Goal: Task Accomplishment & Management: Manage account settings

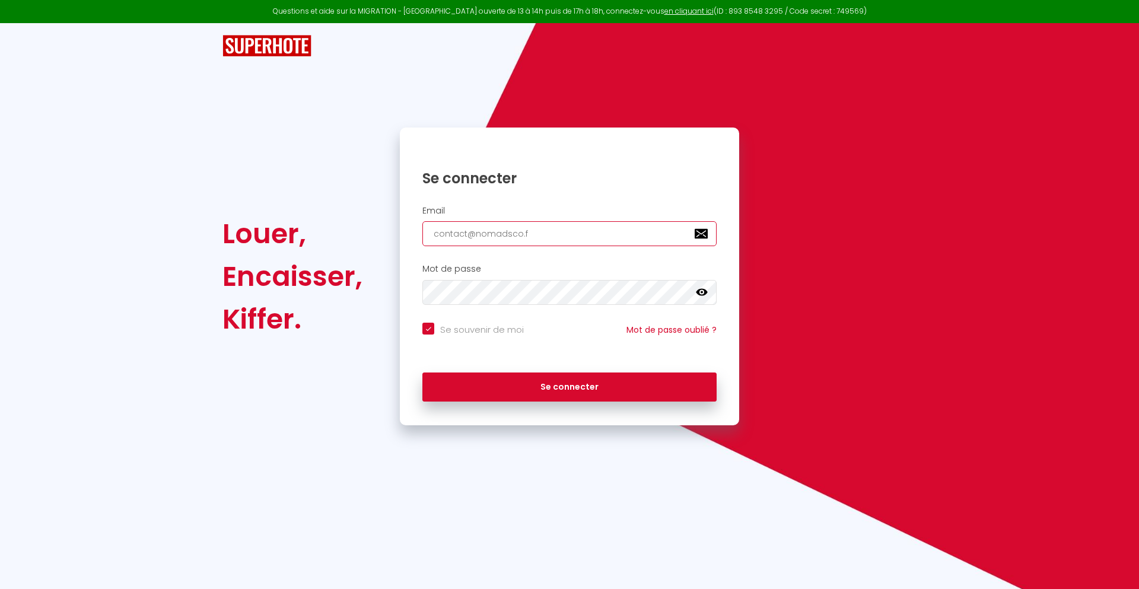
type input "[EMAIL_ADDRESS][DOMAIN_NAME]"
checkbox input "true"
type input "[EMAIL_ADDRESS][DOMAIN_NAME]"
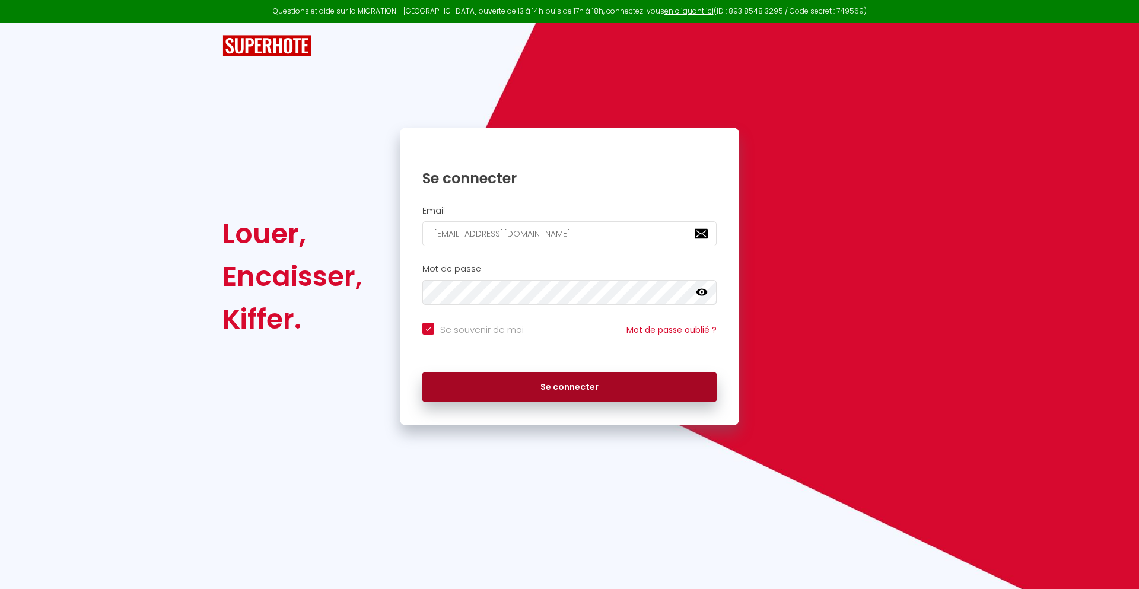
click at [569, 387] on button "Se connecter" at bounding box center [569, 387] width 294 height 30
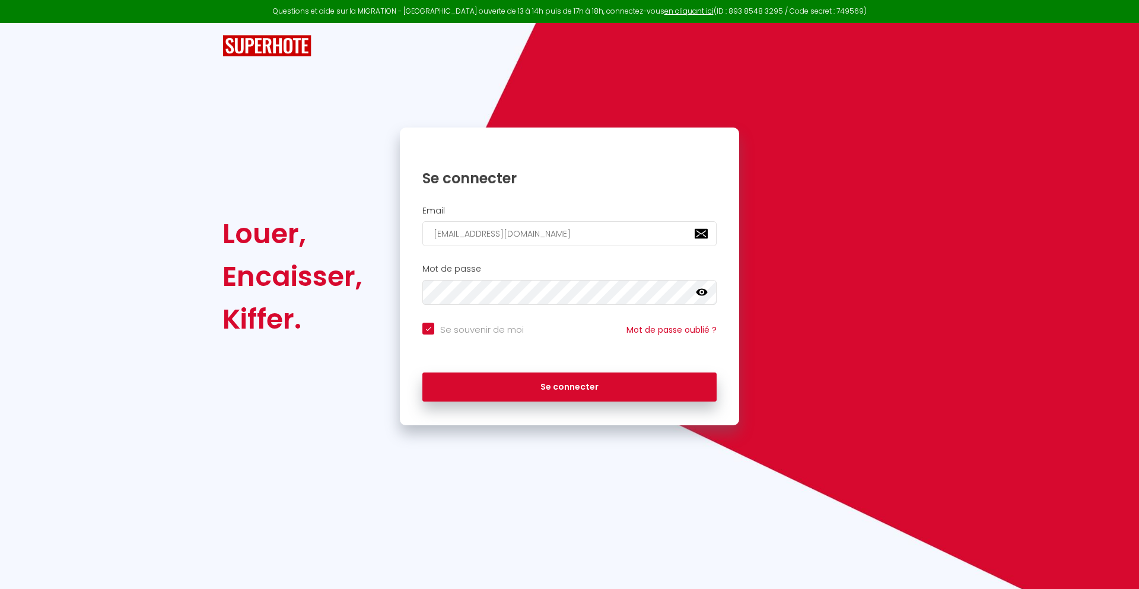
checkbox input "true"
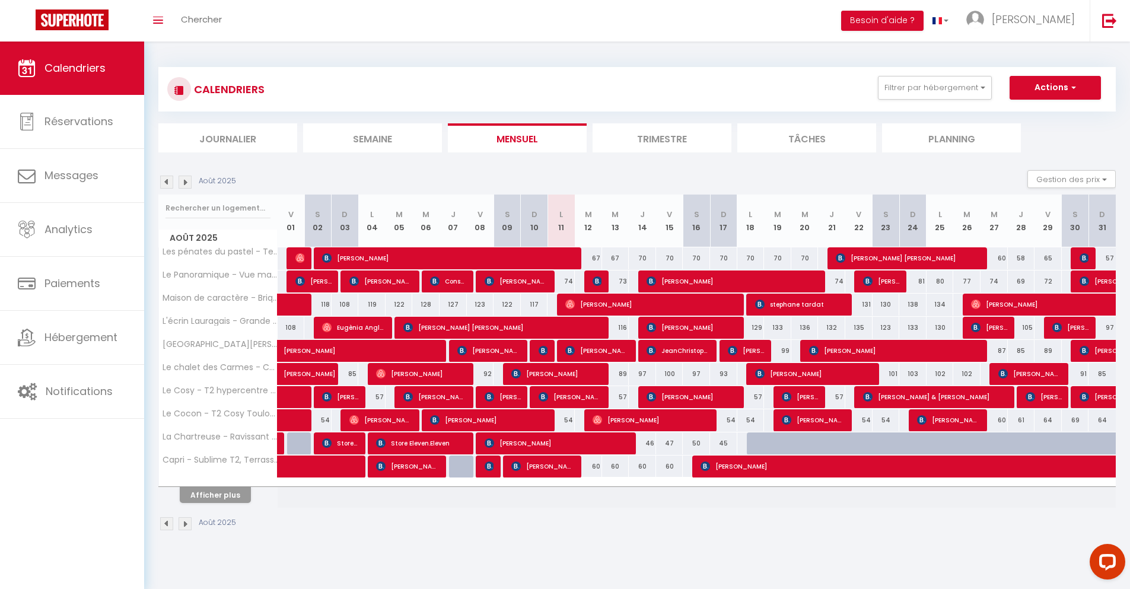
click at [228, 138] on li "Journalier" at bounding box center [227, 137] width 139 height 29
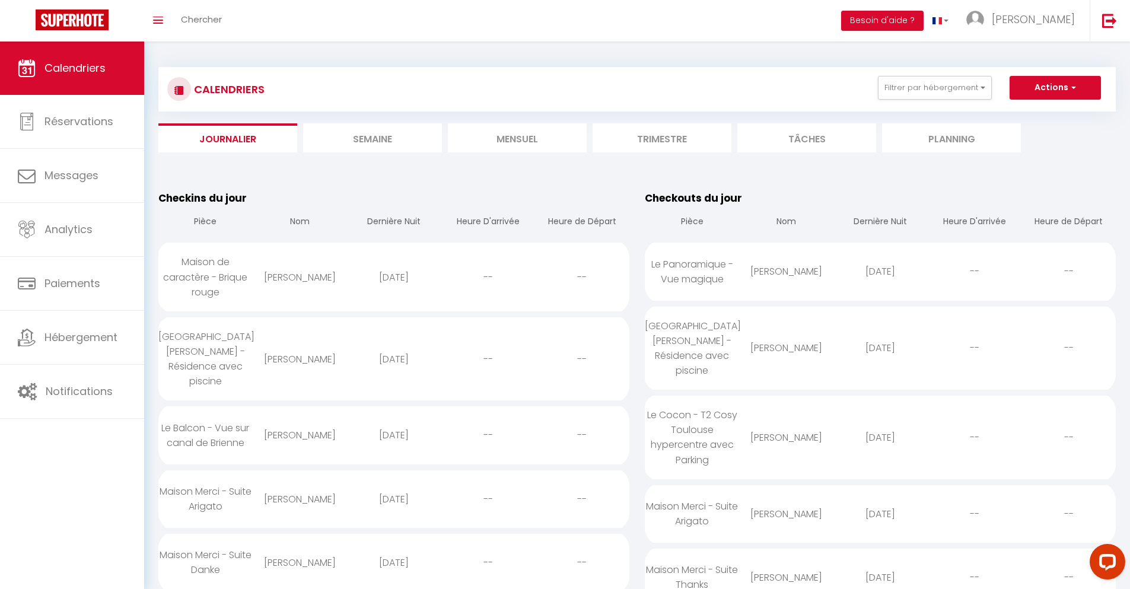
scroll to position [1024, 0]
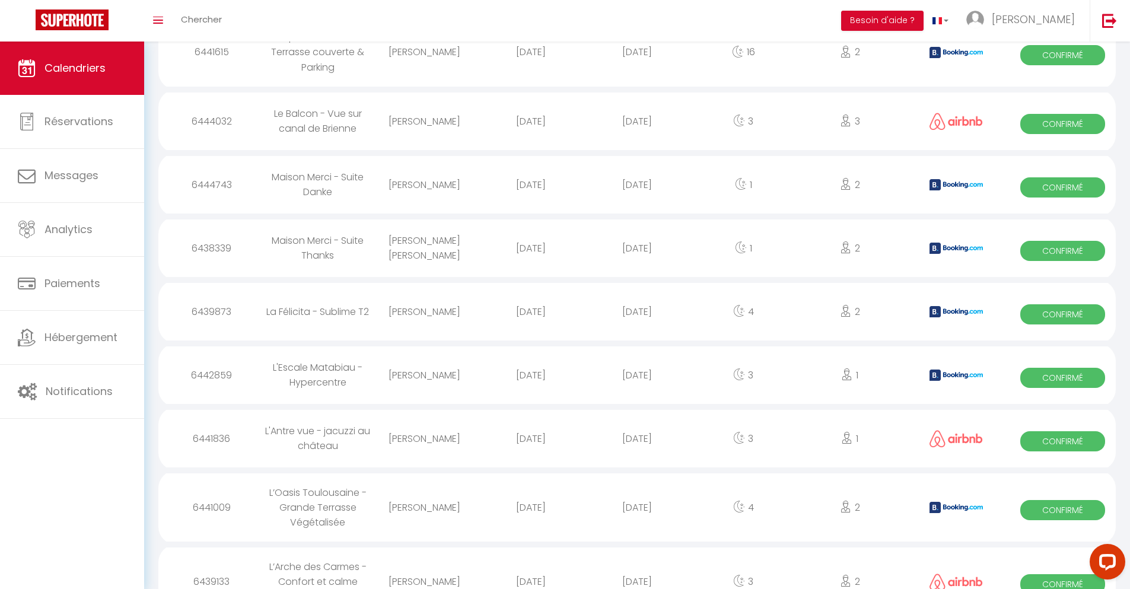
select select "0"
select select "1"
select select
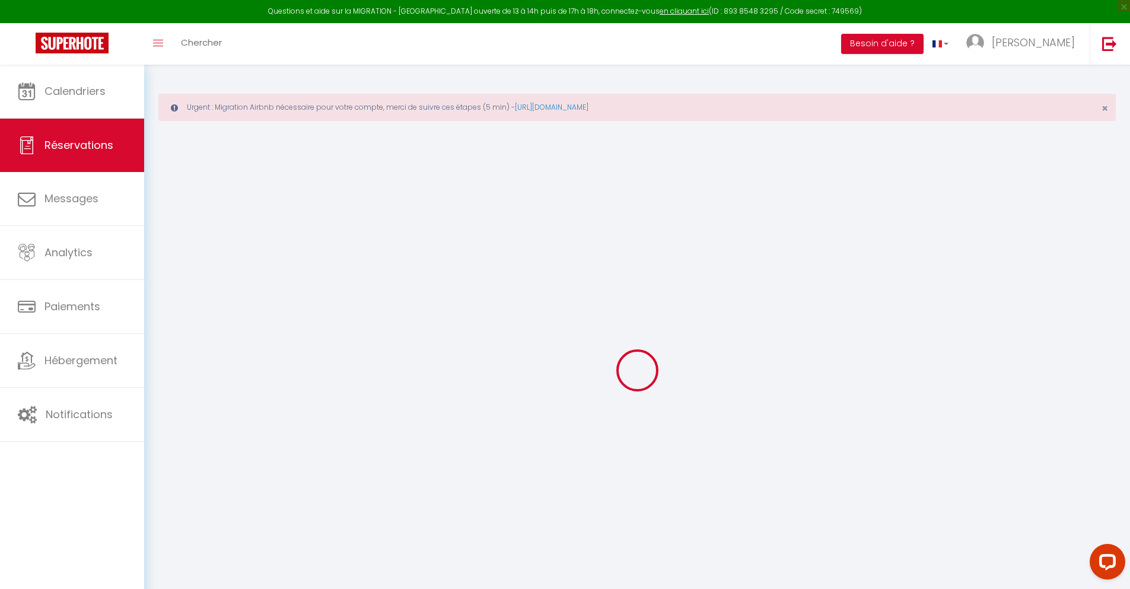
select select
checkbox input "false"
type textarea "** THIS RESERVATION HAS BEEN PRE-PAID ** BOOKING NOTE : Payment charge is EUR 1…"
type input "42"
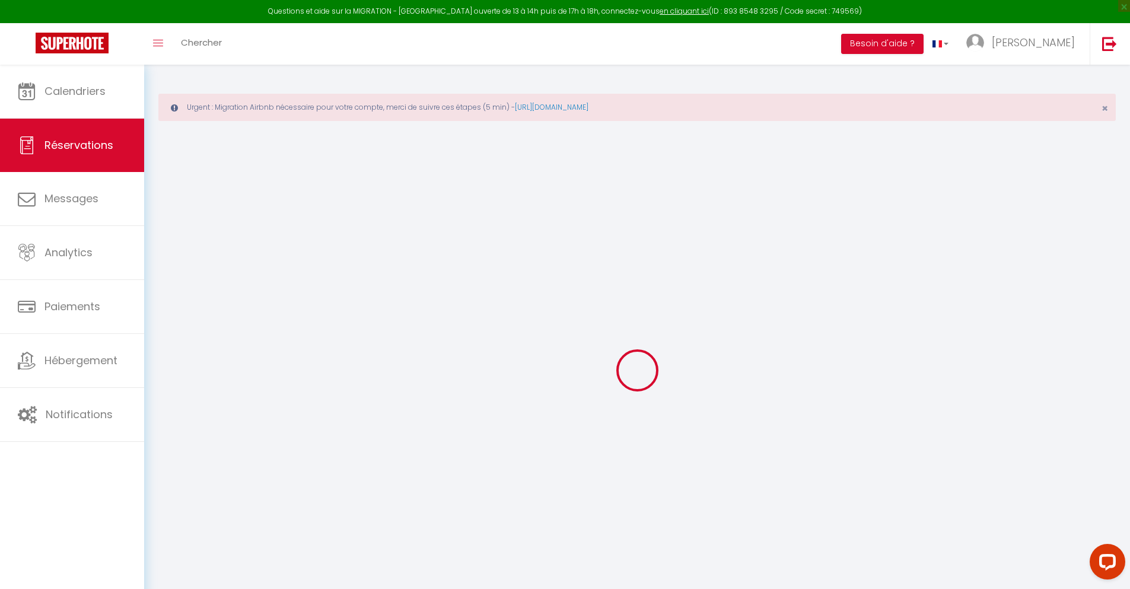
type input "63.02"
select select
checkbox input "false"
select select
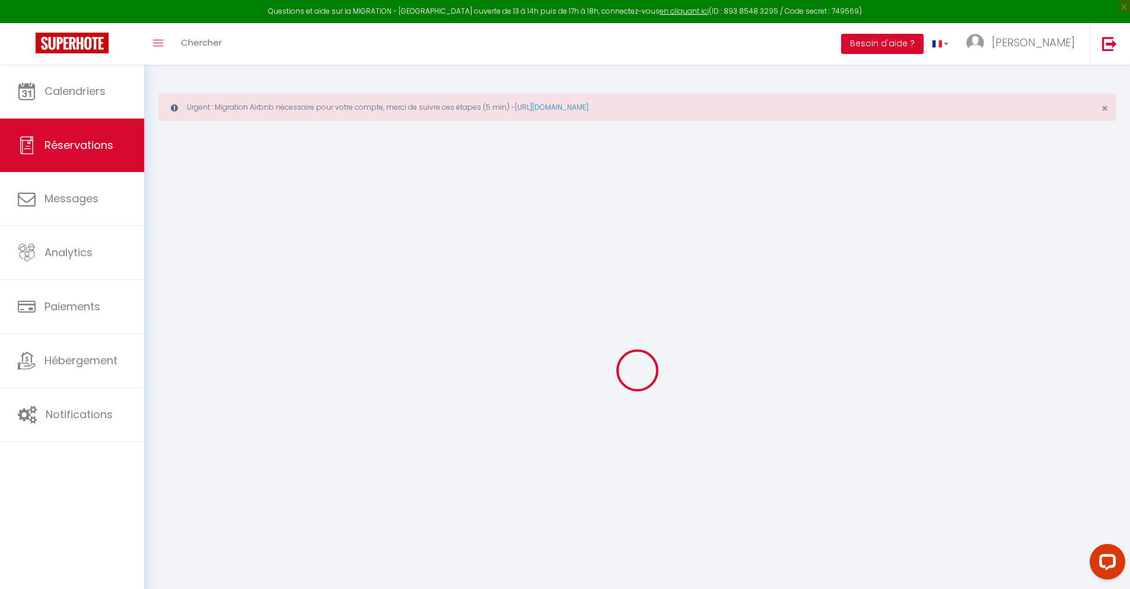
select select
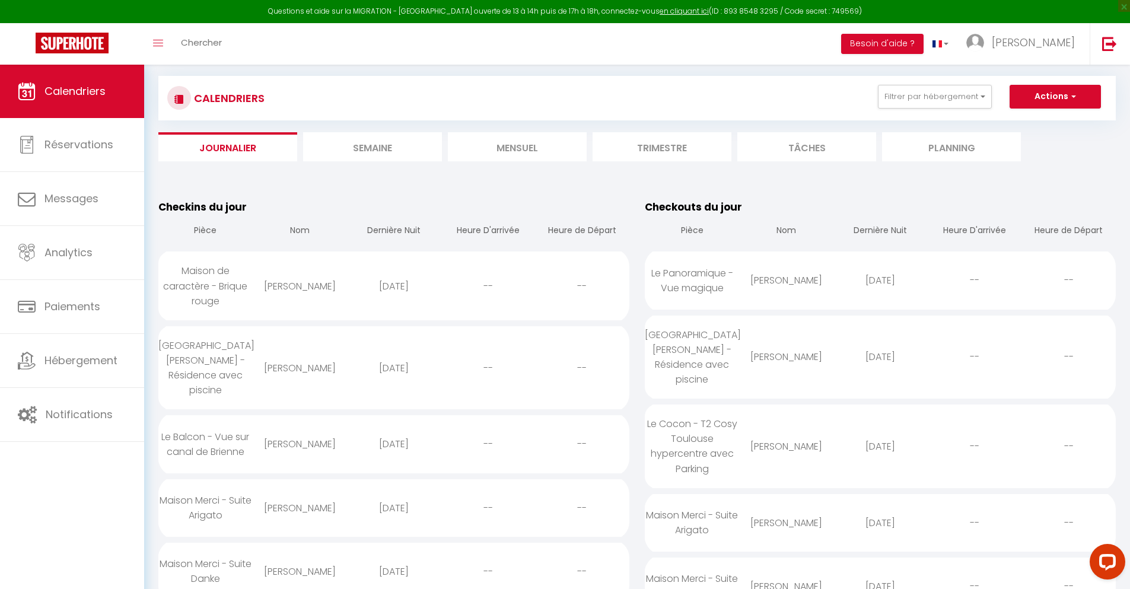
scroll to position [1173, 0]
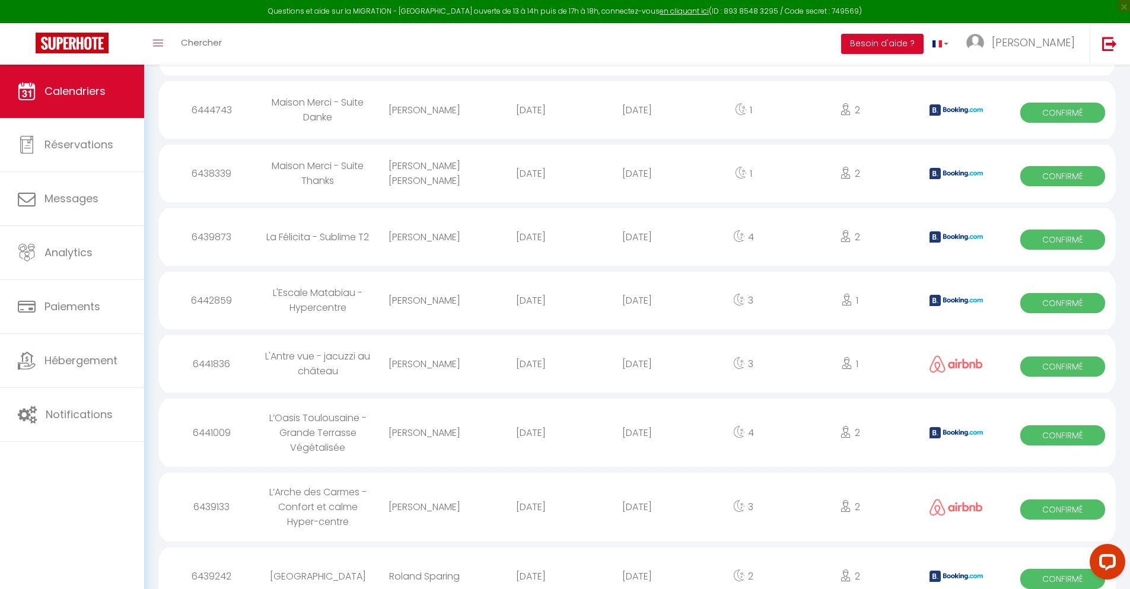
select select "0"
select select "1"
select select
